Goal: Information Seeking & Learning: Learn about a topic

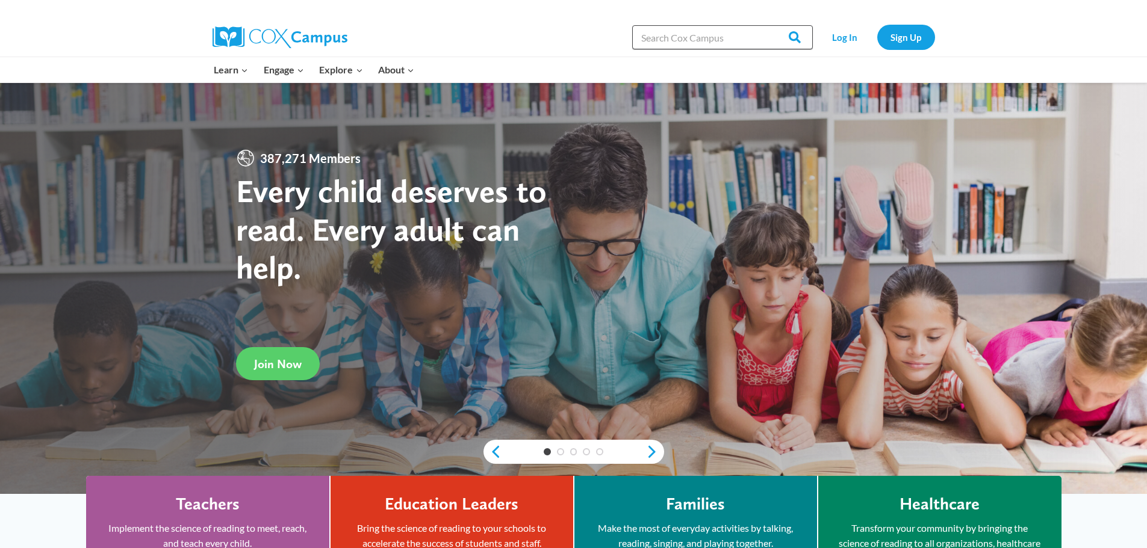
click at [704, 33] on input "Search in [URL][DOMAIN_NAME]" at bounding box center [722, 37] width 181 height 24
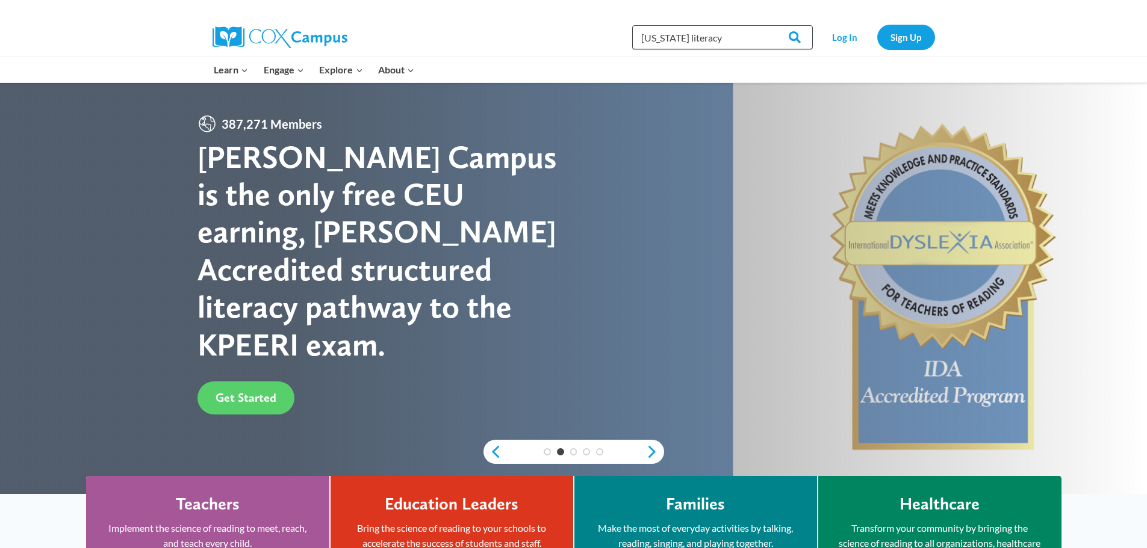
type input "georgia literacy"
click at [766, 25] on input "Search" at bounding box center [789, 37] width 47 height 24
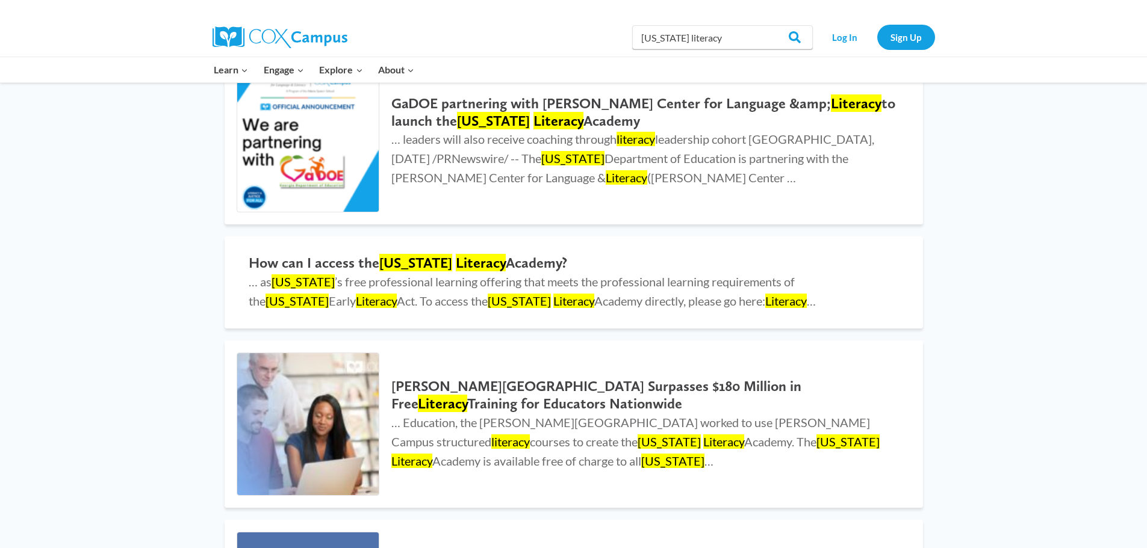
scroll to position [181, 0]
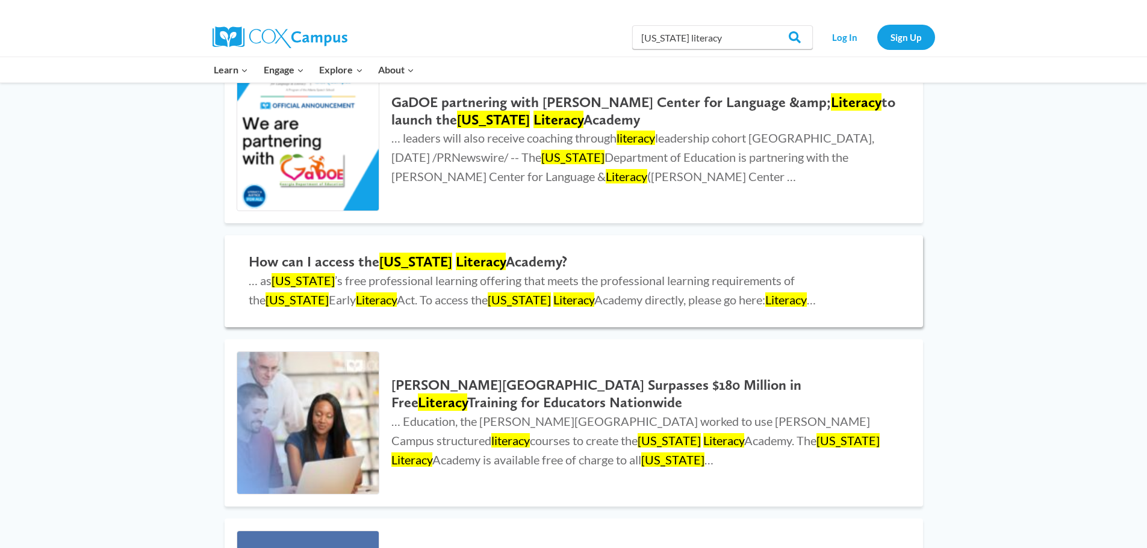
click at [456, 269] on mark "Literacy" at bounding box center [481, 261] width 50 height 17
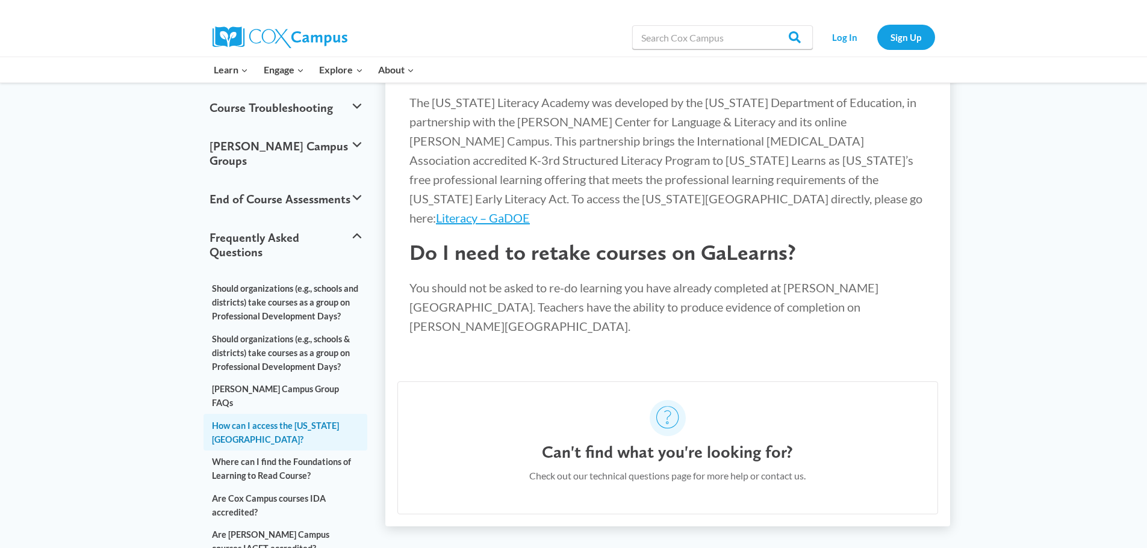
scroll to position [60, 0]
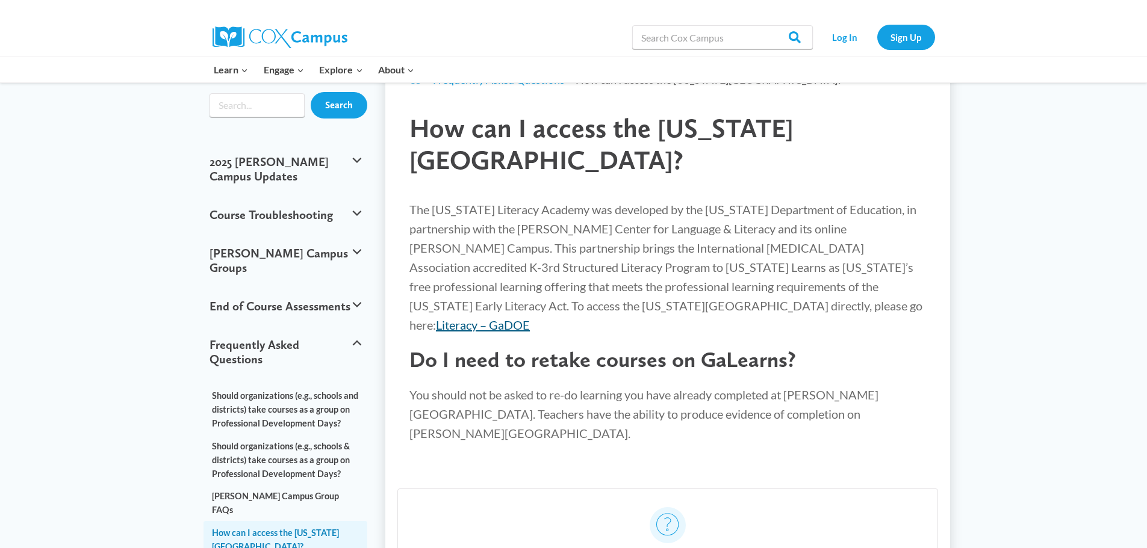
click at [530, 318] on link "Literacy – GaDOE" at bounding box center [483, 325] width 94 height 14
